Goal: Task Accomplishment & Management: Manage account settings

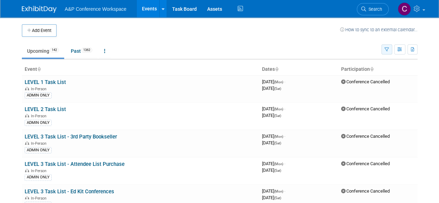
click at [387, 49] on icon "button" at bounding box center [387, 50] width 5 height 5
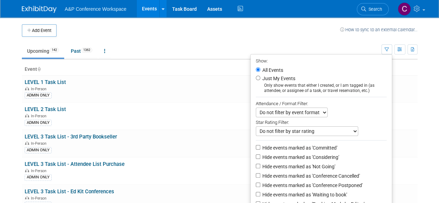
click at [320, 113] on select "Do not filter by event format Only show In-Person events Only show Virtual even…" at bounding box center [292, 113] width 72 height 10
click at [359, 109] on div "Do not filter by event format Only show In-Person events Only show Virtual even…" at bounding box center [321, 113] width 131 height 10
click at [294, 112] on select "Do not filter by event format Only show In-Person events Only show Virtual even…" at bounding box center [292, 113] width 72 height 10
select select "1"
click at [256, 108] on select "Do not filter by event format Only show In-Person events Only show Virtual even…" at bounding box center [292, 113] width 72 height 10
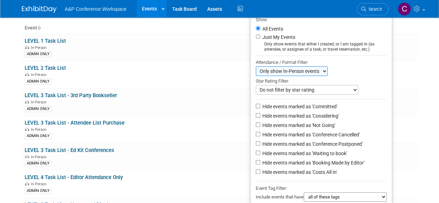
scroll to position [42, 0]
click at [256, 123] on input "Hide events marked as 'Not Going'" at bounding box center [258, 124] width 5 height 5
checkbox input "true"
click at [256, 133] on input "Hide events marked as 'Conference Cancelled'" at bounding box center [258, 134] width 5 height 5
checkbox input "true"
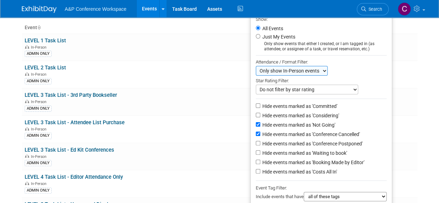
click at [251, 146] on li "Hide events marked as 'Conference Postponed'" at bounding box center [321, 144] width 141 height 9
click at [256, 141] on input "Hide events marked as 'Conference Postponed'" at bounding box center [258, 143] width 5 height 5
checkbox input "true"
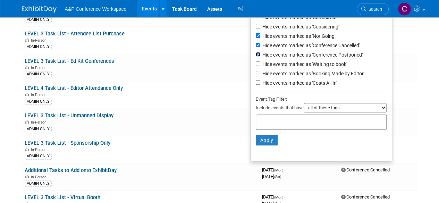
scroll to position [134, 0]
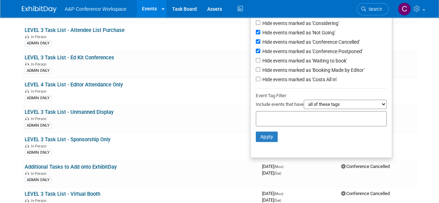
click at [315, 104] on select "all of these tags any one of these tags only and exactly these specific tags" at bounding box center [345, 104] width 83 height 9
click at [329, 89] on div at bounding box center [321, 89] width 131 height 3
click at [263, 134] on button "Apply" at bounding box center [267, 137] width 22 height 10
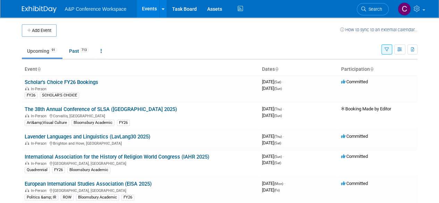
click at [198, 41] on td "Upcoming 91 Past 713 All Events 804 Past and Upcoming Grouped Annually Events g…" at bounding box center [202, 48] width 360 height 23
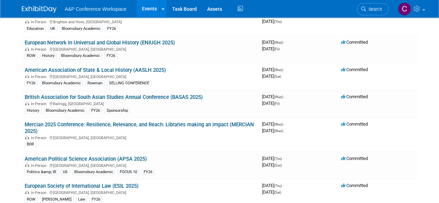
scroll to position [510, 0]
click at [262, 90] on td "3966451200 [DATE] (Wed) - [DATE] (Sat)" at bounding box center [298, 76] width 79 height 27
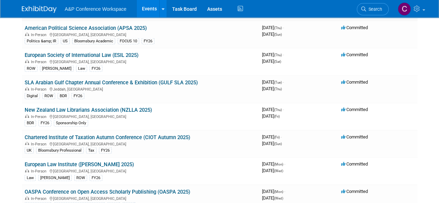
scroll to position [666, 0]
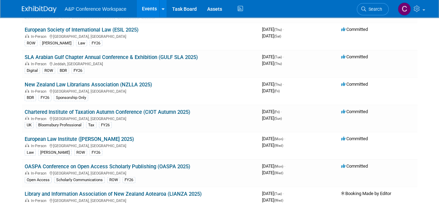
click at [407, 152] on td "Committed" at bounding box center [378, 145] width 79 height 27
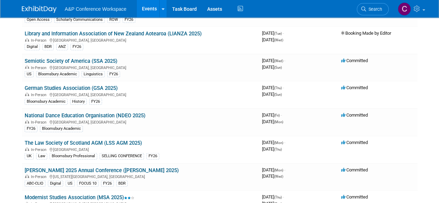
scroll to position [826, 0]
